Goal: Information Seeking & Learning: Get advice/opinions

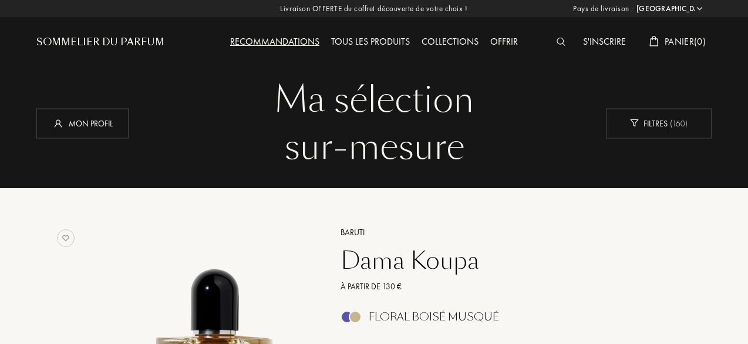
select select "FR"
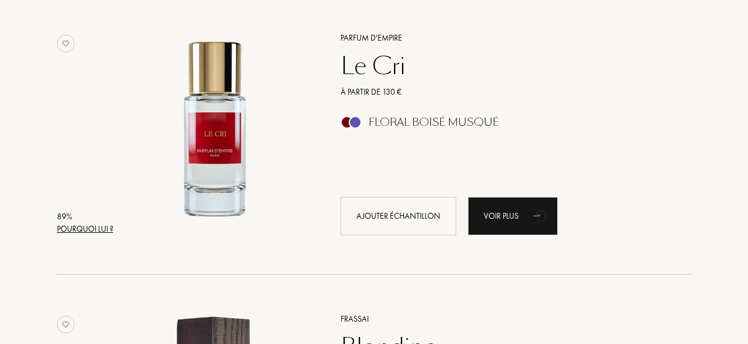
scroll to position [19, 0]
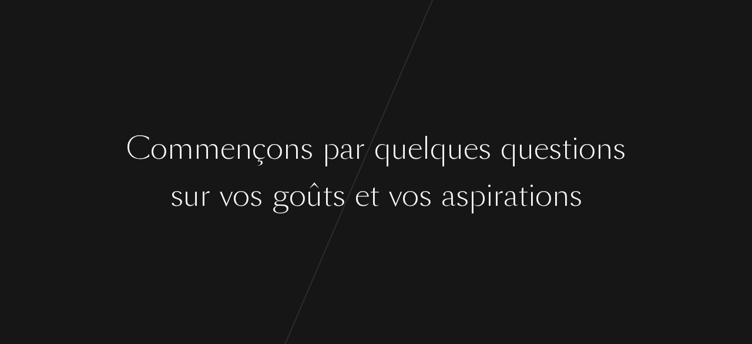
click at [259, 158] on div "ç" at bounding box center [259, 148] width 14 height 44
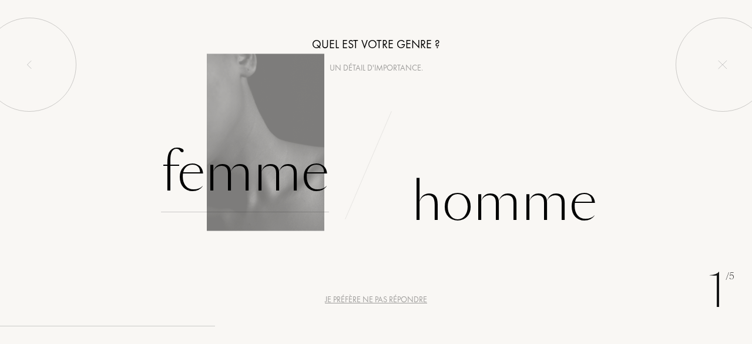
click at [260, 171] on div "Femme" at bounding box center [245, 172] width 168 height 79
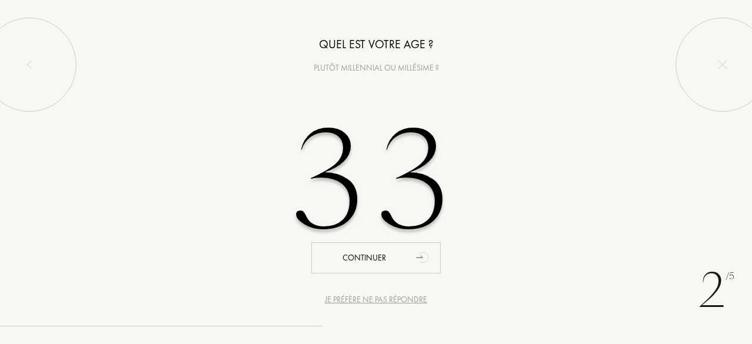
type input "33"
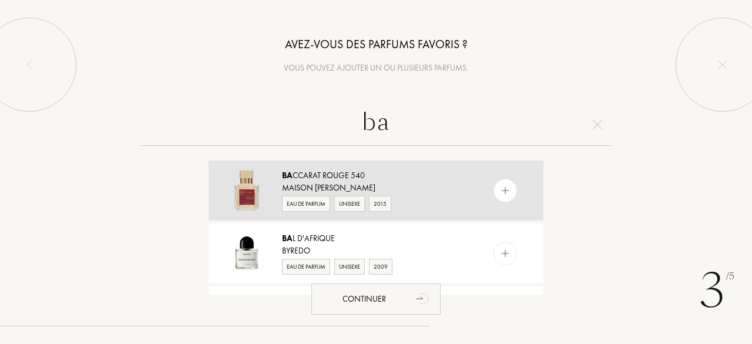
type input "ba"
click at [427, 182] on div "Maison Francis Kurkdjian" at bounding box center [375, 188] width 187 height 12
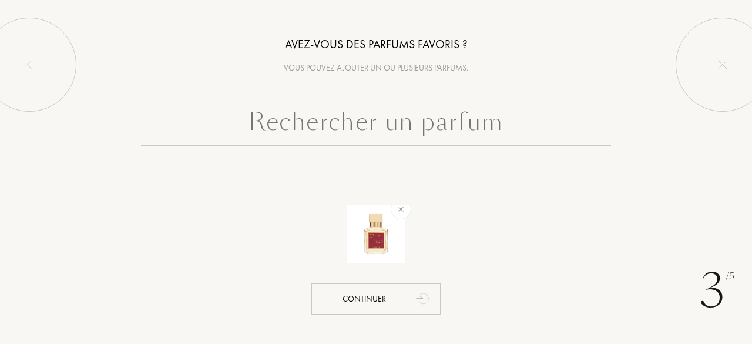
click at [341, 126] on input "text" at bounding box center [376, 124] width 470 height 42
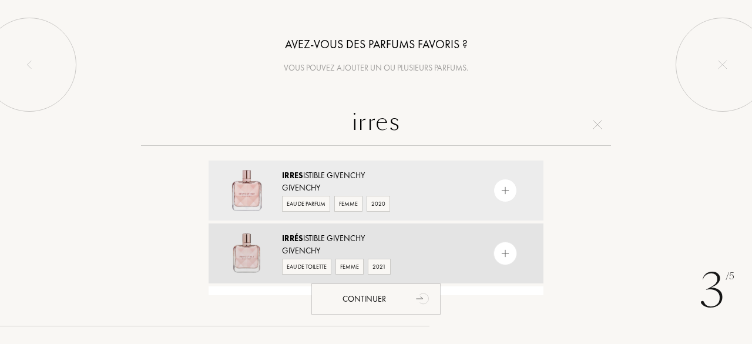
type input "irres"
click at [401, 226] on div "Irrés istible Givenchy Givenchy Eau de Toilette Femme 2021" at bounding box center [376, 253] width 335 height 60
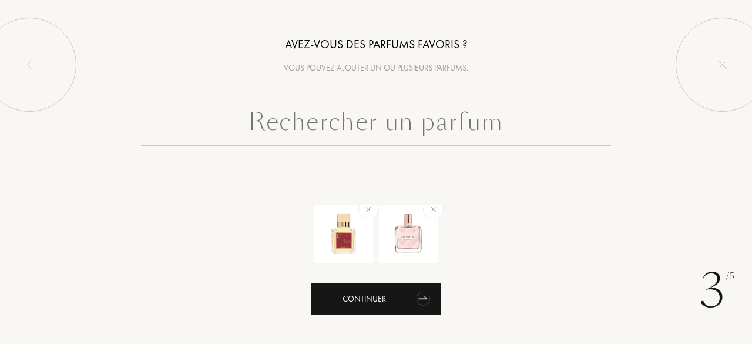
click at [394, 284] on div "Continuer" at bounding box center [375, 298] width 129 height 31
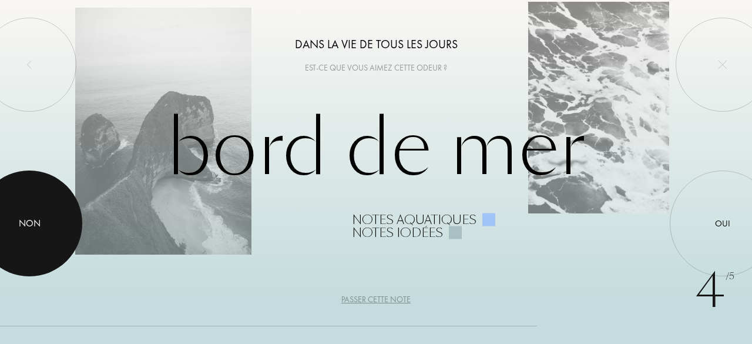
click at [15, 239] on div at bounding box center [30, 223] width 106 height 106
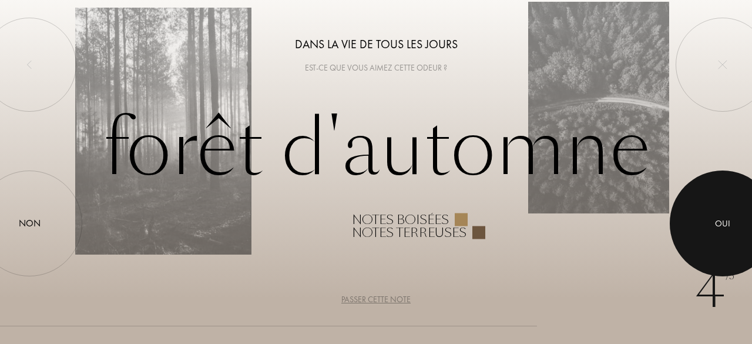
click at [745, 243] on div at bounding box center [723, 223] width 106 height 106
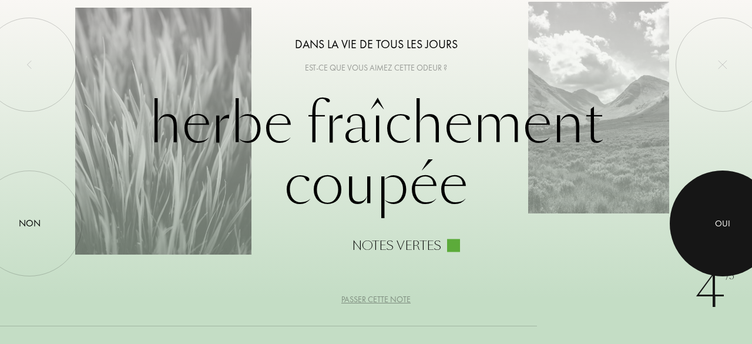
click at [745, 243] on div at bounding box center [723, 223] width 106 height 106
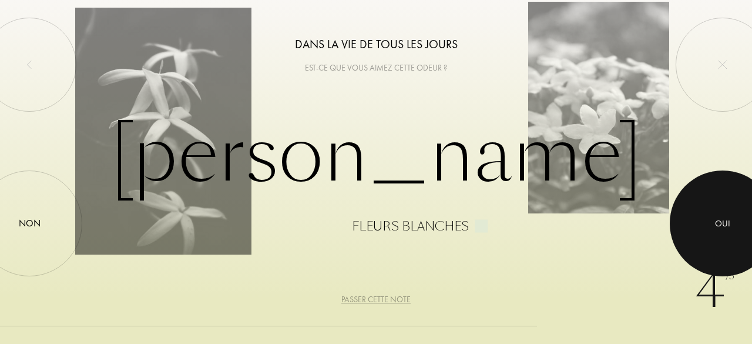
click at [745, 243] on div at bounding box center [723, 223] width 106 height 106
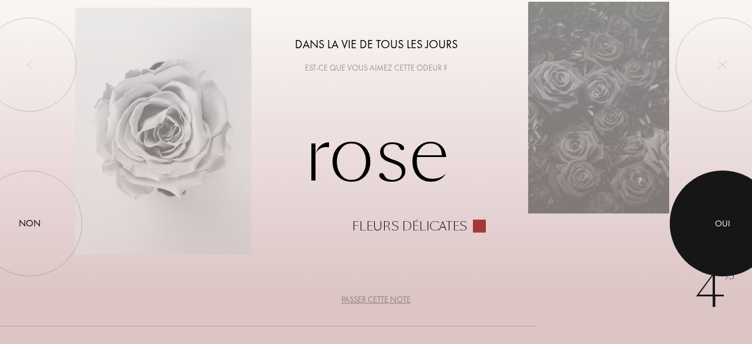
click at [745, 243] on div at bounding box center [723, 223] width 106 height 106
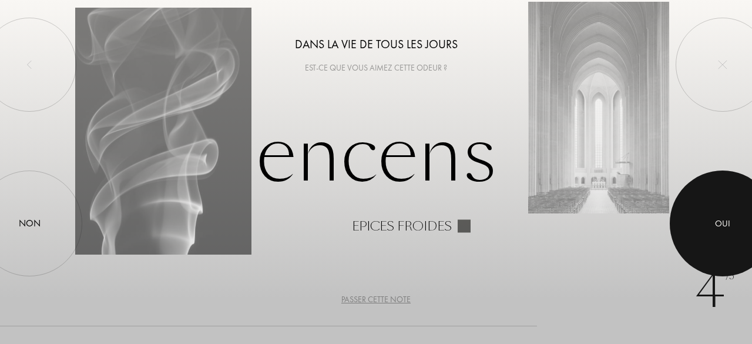
click at [745, 243] on div at bounding box center [723, 223] width 106 height 106
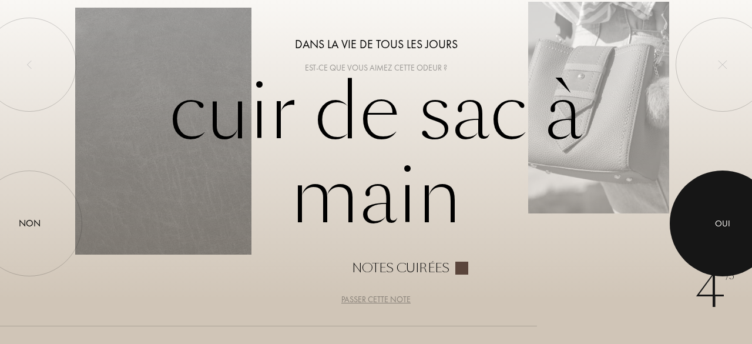
click at [745, 243] on div at bounding box center [723, 223] width 106 height 106
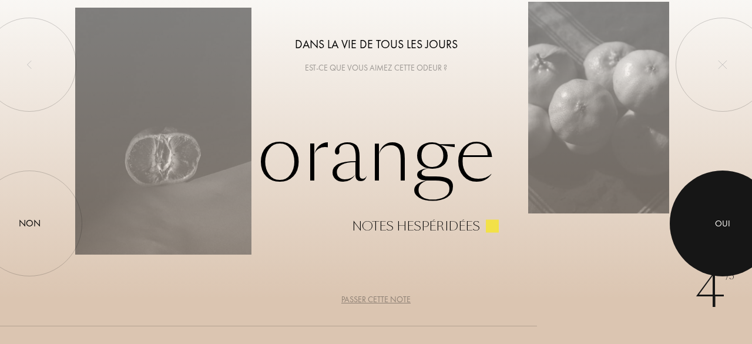
click at [745, 243] on div at bounding box center [723, 223] width 106 height 106
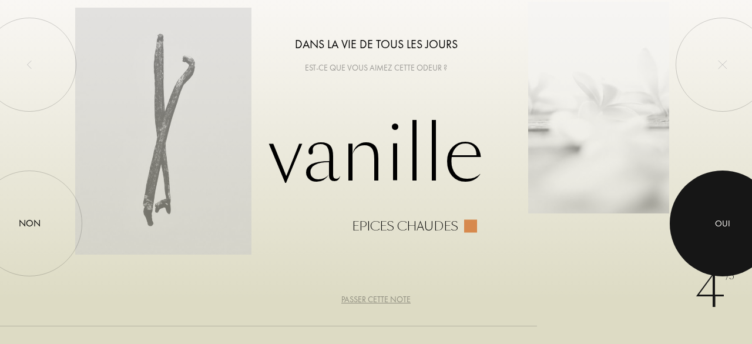
click at [745, 243] on div at bounding box center [723, 223] width 106 height 106
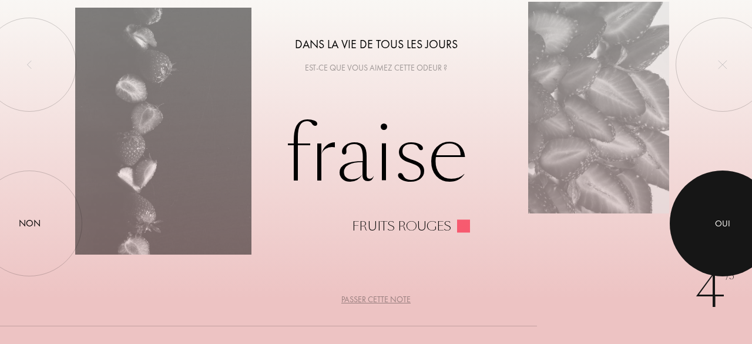
click at [745, 243] on div at bounding box center [723, 223] width 106 height 106
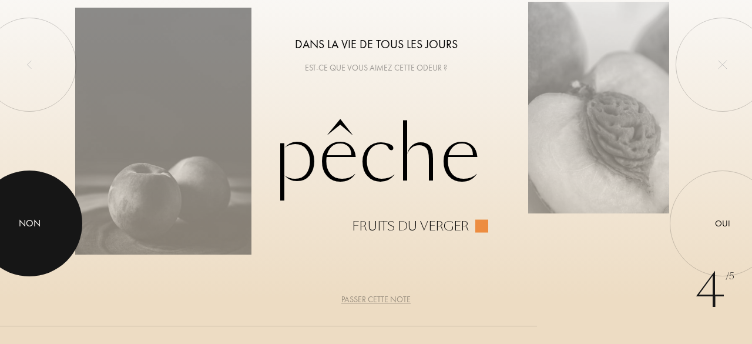
click at [42, 247] on div at bounding box center [30, 223] width 106 height 106
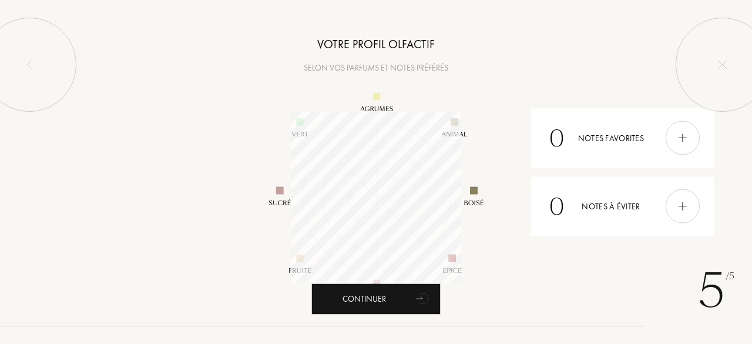
scroll to position [170, 170]
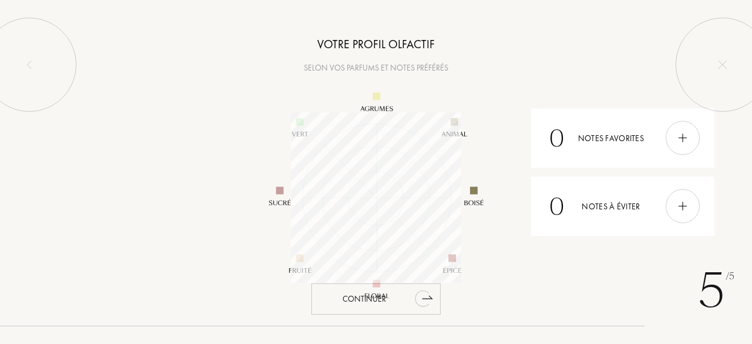
click at [425, 298] on icon "animation" at bounding box center [427, 296] width 10 height 3
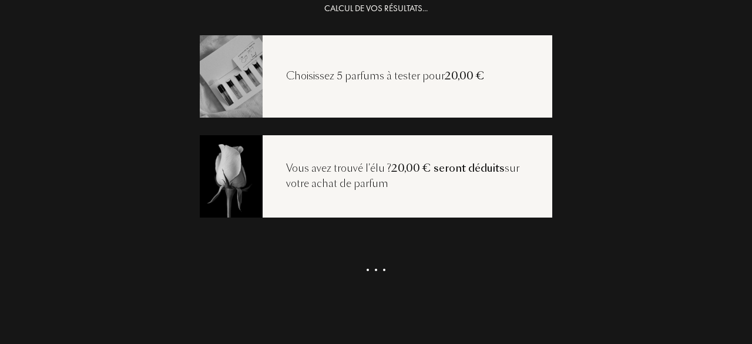
scroll to position [23, 0]
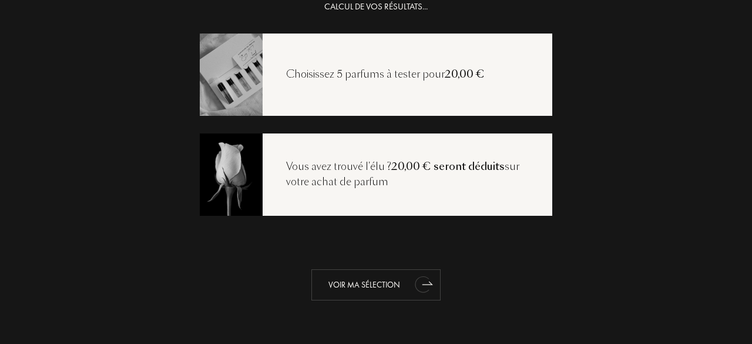
click at [415, 279] on icon "animation" at bounding box center [422, 284] width 15 height 16
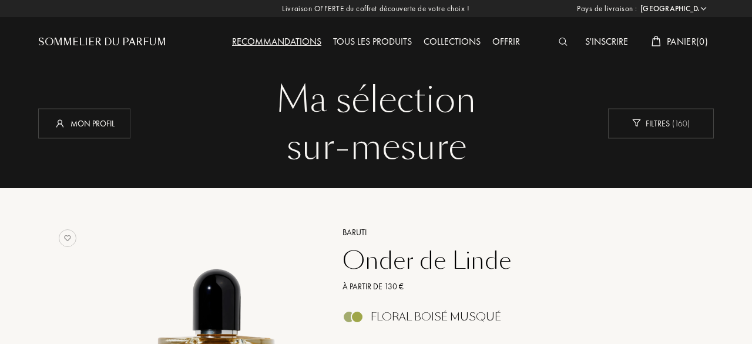
select select "FR"
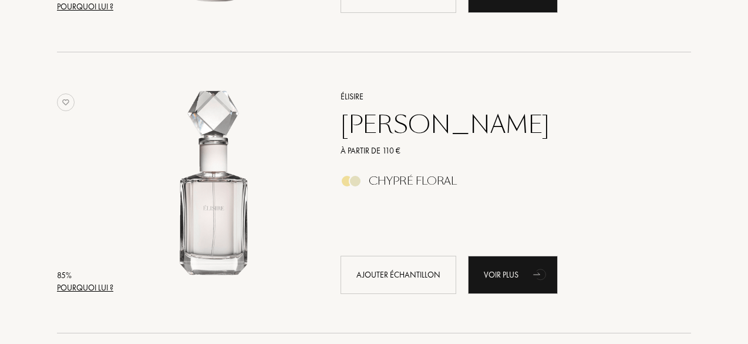
scroll to position [2664, 0]
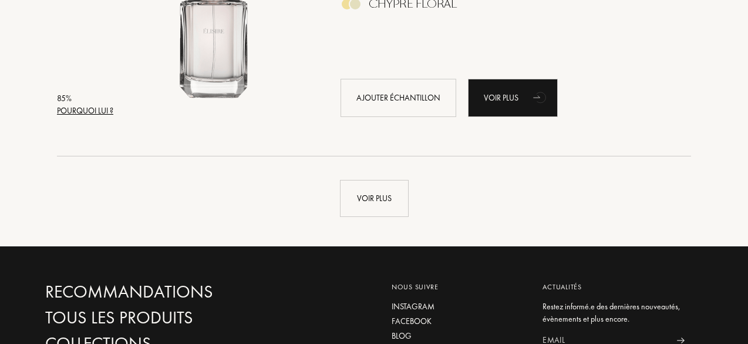
scroll to position [2849, 0]
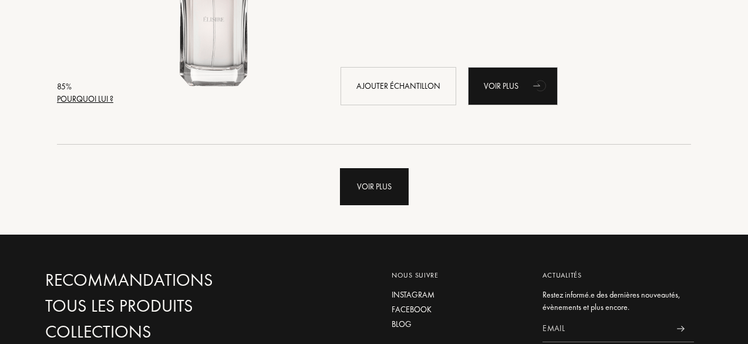
click at [366, 189] on div "Voir plus" at bounding box center [374, 186] width 69 height 37
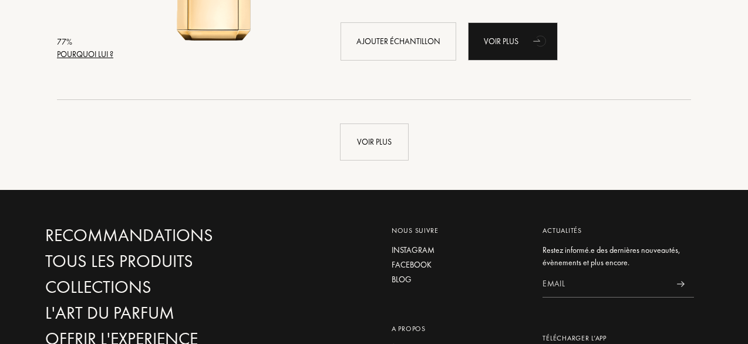
scroll to position [5705, 0]
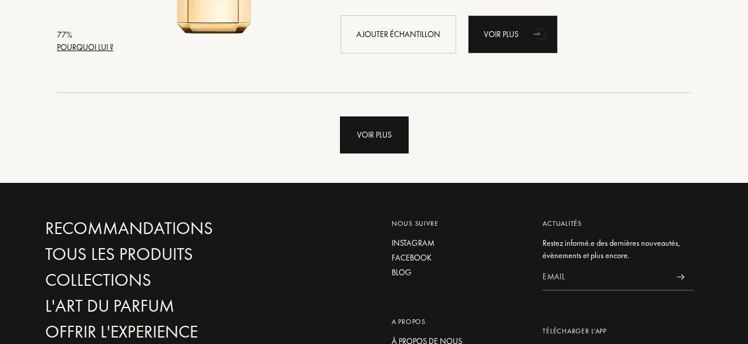
click at [408, 132] on div "Voir plus" at bounding box center [374, 134] width 69 height 37
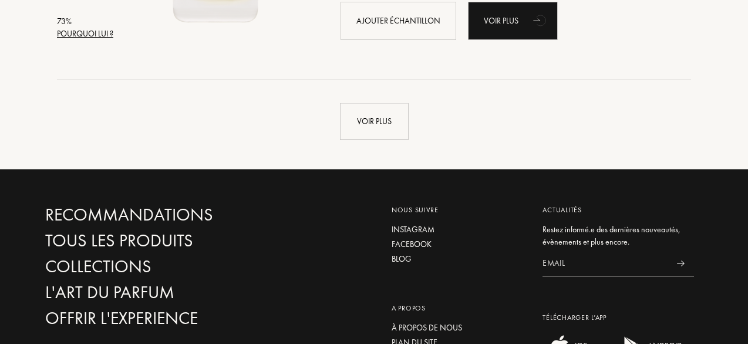
scroll to position [8565, 0]
